Goal: Information Seeking & Learning: Learn about a topic

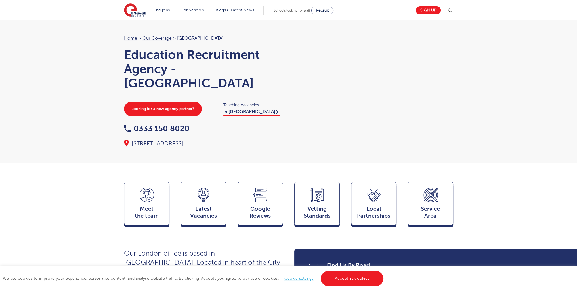
click at [164, 17] on section "Find jobs All vacancies We have one of the UK's largest database. and with hund…" at bounding box center [268, 10] width 288 height 21
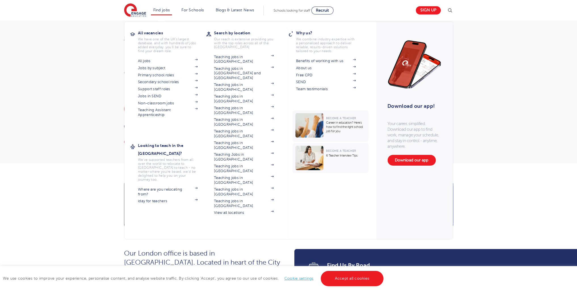
click at [165, 13] on li "Find jobs All vacancies We have one of the UK's largest database. and with hund…" at bounding box center [161, 11] width 21 height 10
click at [163, 96] on link "Jobs in SEND" at bounding box center [168, 96] width 60 height 5
click at [167, 11] on link "Find jobs" at bounding box center [161, 10] width 17 height 4
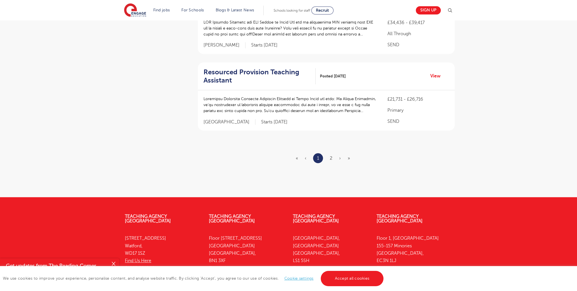
scroll to position [707, 0]
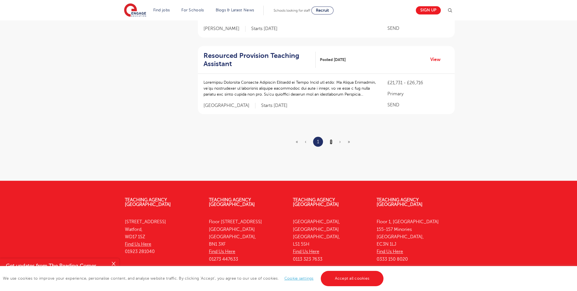
click at [331, 142] on link "2" at bounding box center [331, 141] width 3 height 5
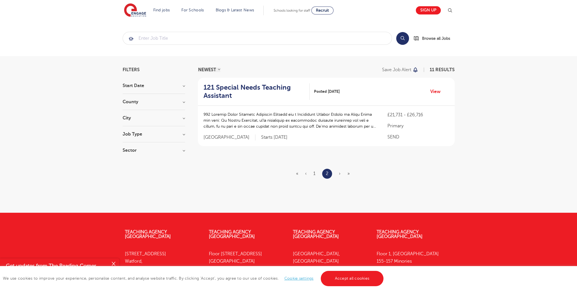
click at [124, 119] on h3 "City" at bounding box center [154, 118] width 62 height 5
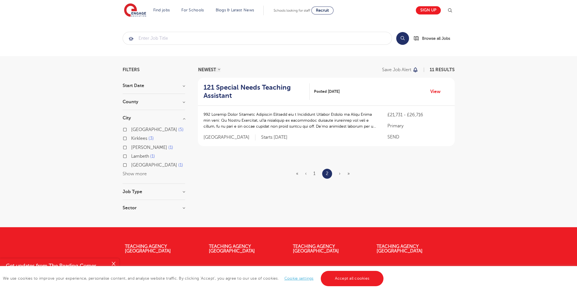
click at [138, 89] on div "Start Date [DATE] Show more" at bounding box center [154, 88] width 62 height 10
click at [136, 85] on h3 "Start Date" at bounding box center [154, 85] width 62 height 5
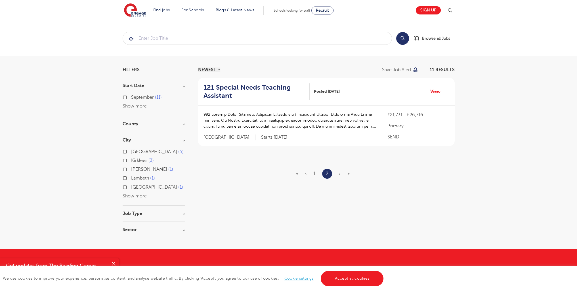
click at [131, 98] on label "[DATE]" at bounding box center [146, 97] width 31 height 7
click at [131, 98] on input "[DATE]" at bounding box center [133, 97] width 4 height 4
checkbox input "true"
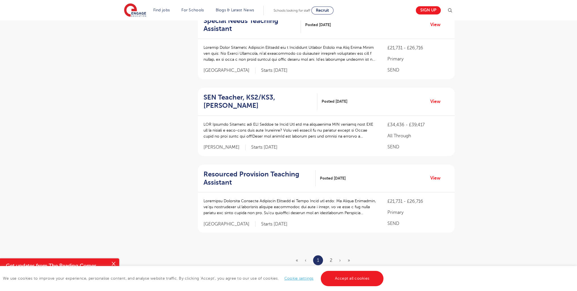
scroll to position [736, 0]
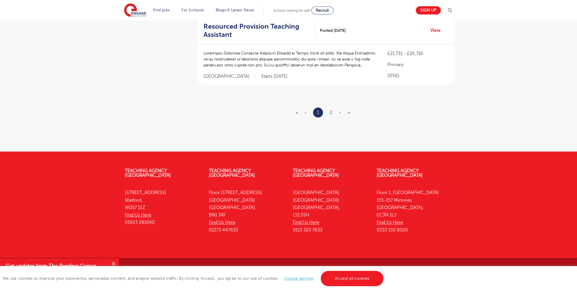
click at [327, 113] on ul "« ‹ 1 2 › »" at bounding box center [326, 113] width 61 height 10
click at [330, 114] on link "2" at bounding box center [331, 112] width 3 height 5
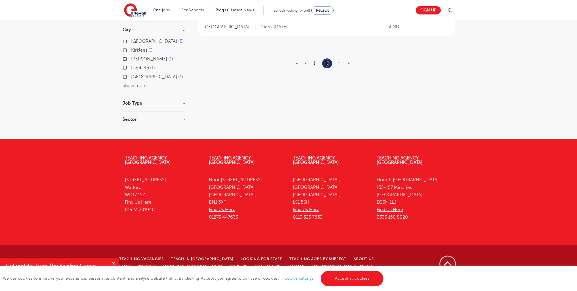
scroll to position [0, 0]
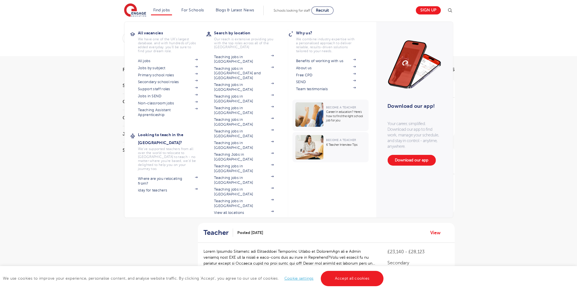
click at [161, 98] on section "All jobs Jobs by subject Primary school roles Secondary school roles Support st…" at bounding box center [172, 87] width 68 height 60
click at [160, 97] on link "Jobs in SEND" at bounding box center [168, 96] width 60 height 5
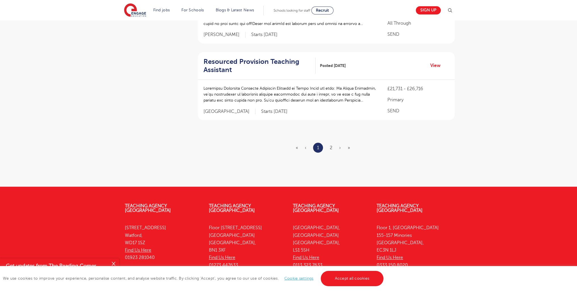
scroll to position [736, 0]
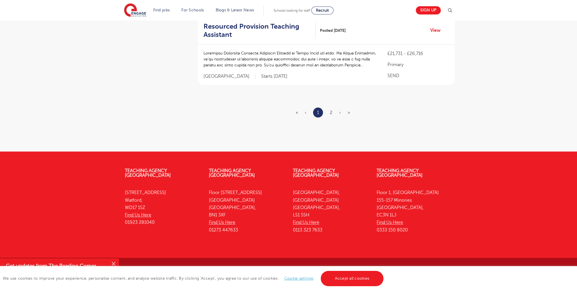
click at [329, 113] on ul "« ‹ 1 2 › »" at bounding box center [326, 113] width 61 height 10
click at [332, 112] on link "2" at bounding box center [331, 112] width 3 height 5
